Goal: Task Accomplishment & Management: Use online tool/utility

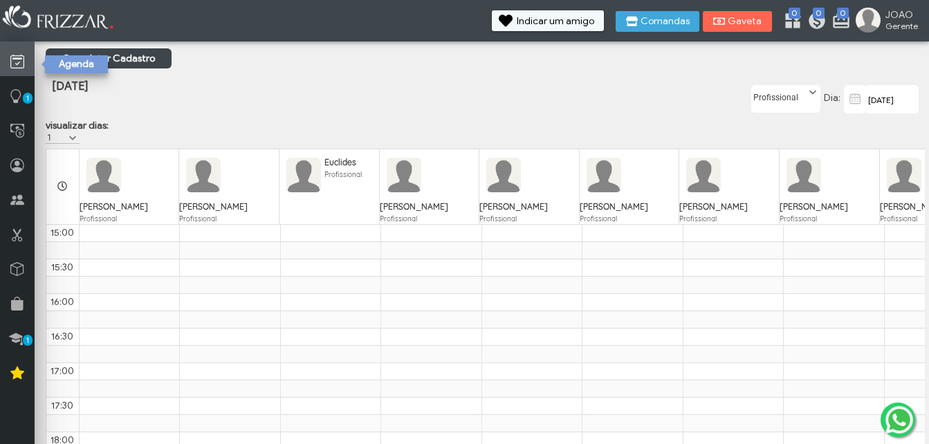
click at [13, 59] on icon at bounding box center [17, 61] width 14 height 17
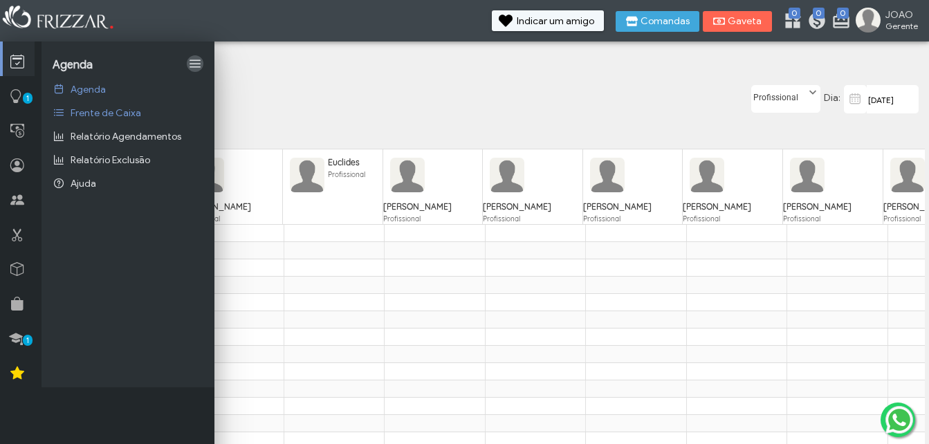
click at [195, 65] on link at bounding box center [195, 63] width 17 height 17
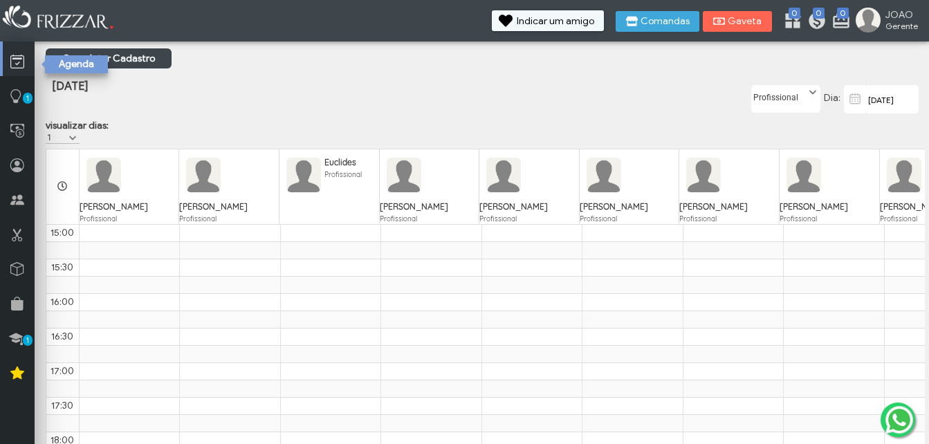
click at [17, 59] on icon at bounding box center [17, 61] width 14 height 17
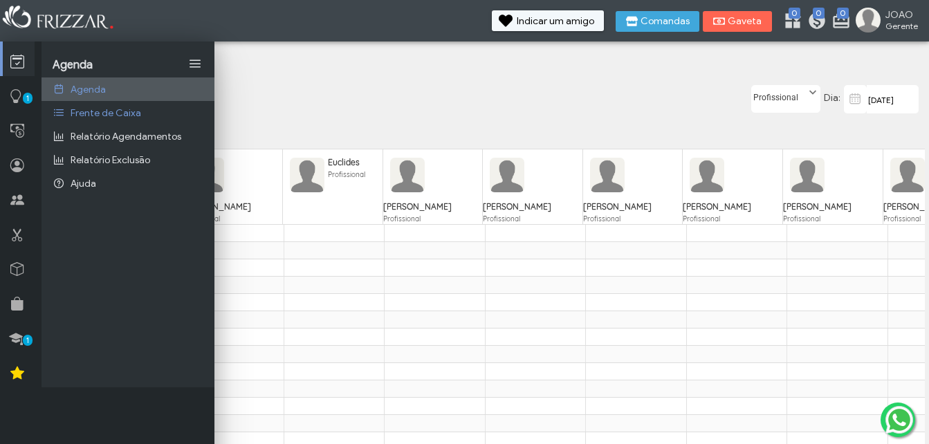
click at [98, 86] on span "Agenda" at bounding box center [88, 90] width 35 height 12
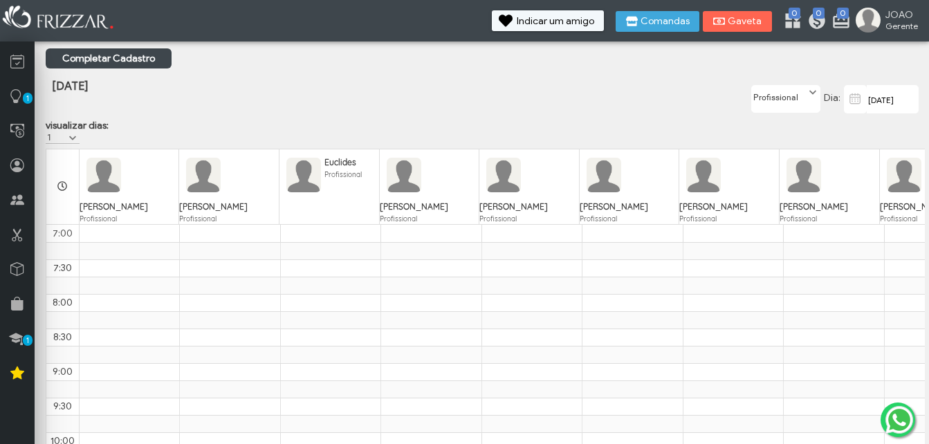
scroll to position [623, 0]
click at [61, 181] on icon at bounding box center [62, 186] width 10 height 10
drag, startPoint x: 61, startPoint y: 180, endPoint x: 50, endPoint y: 191, distance: 15.2
click at [50, 191] on th at bounding box center [62, 186] width 33 height 75
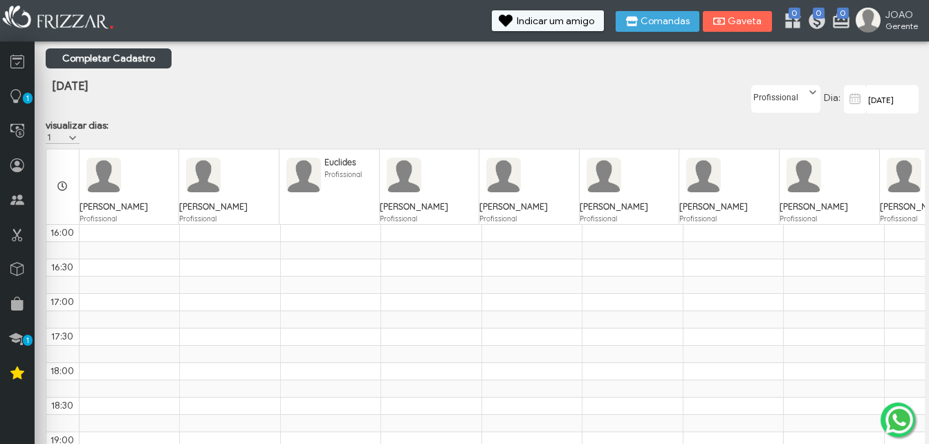
click at [50, 191] on th at bounding box center [62, 186] width 33 height 75
click at [64, 182] on icon at bounding box center [63, 187] width 10 height 10
click at [64, 181] on icon at bounding box center [62, 186] width 10 height 10
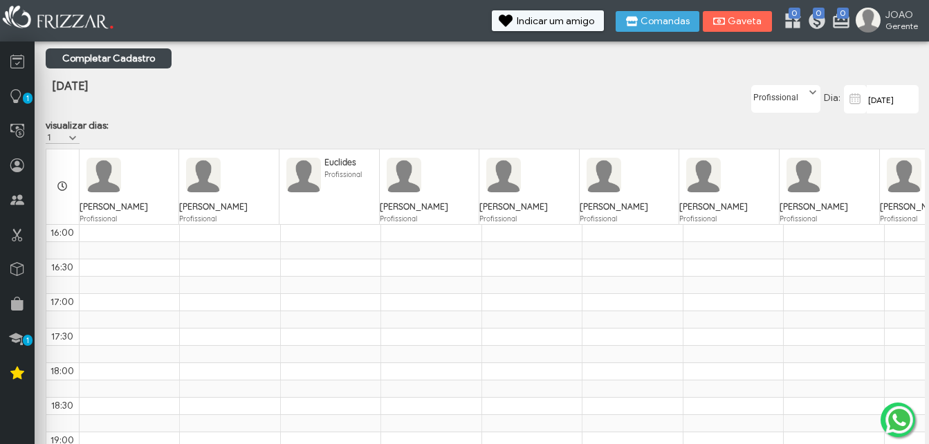
drag, startPoint x: 64, startPoint y: 180, endPoint x: 204, endPoint y: 115, distance: 153.8
click at [204, 115] on div "[DATE]" at bounding box center [339, 98] width 586 height 72
click at [59, 183] on icon at bounding box center [62, 186] width 10 height 10
drag, startPoint x: 59, startPoint y: 183, endPoint x: 230, endPoint y: 113, distance: 185.2
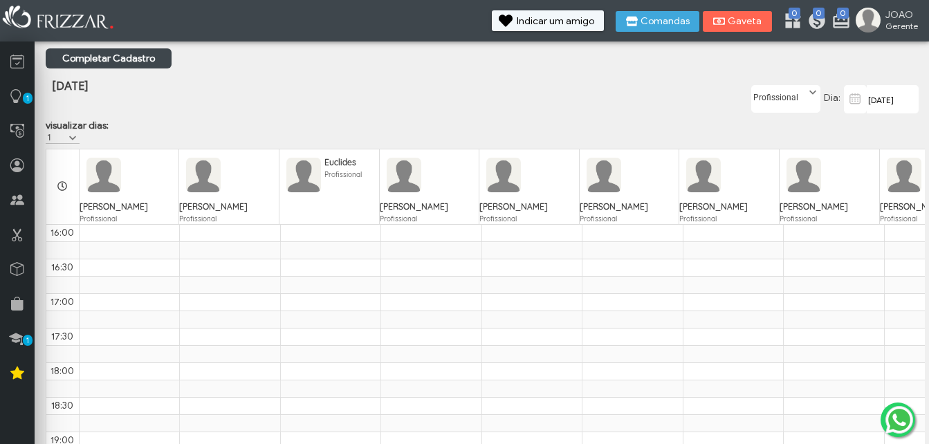
click at [230, 113] on div "[DATE]" at bounding box center [339, 98] width 586 height 72
click at [98, 122] on label "visualizar dias:" at bounding box center [77, 126] width 63 height 12
click at [586, 144] on div "[PERSON_NAME] Profissional [PERSON_NAME] Profissional Euclides Profissional [PE…" at bounding box center [485, 330] width 879 height 372
click at [586, 146] on div "[PERSON_NAME] Profissional [PERSON_NAME] Profissional Euclides Profissional [PE…" at bounding box center [485, 330] width 879 height 372
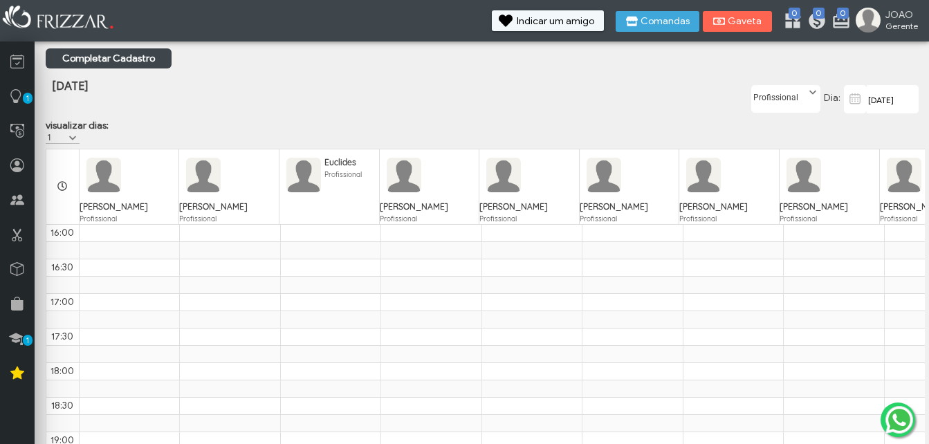
drag, startPoint x: 586, startPoint y: 146, endPoint x: 579, endPoint y: 114, distance: 32.6
click at [579, 114] on div "[DATE]" at bounding box center [339, 98] width 586 height 72
